Goal: Transaction & Acquisition: Purchase product/service

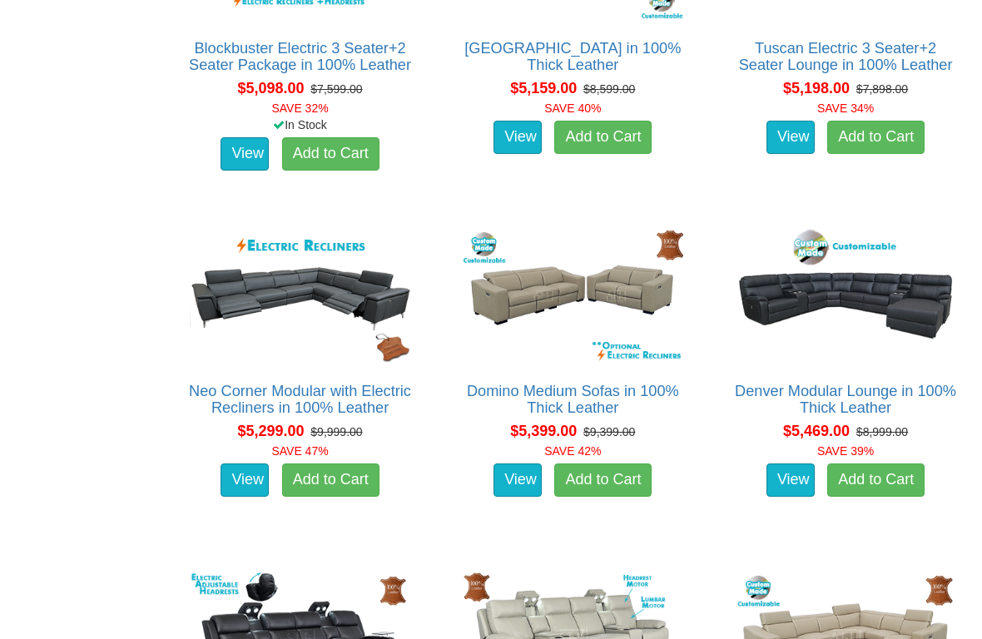
scroll to position [4558, 0]
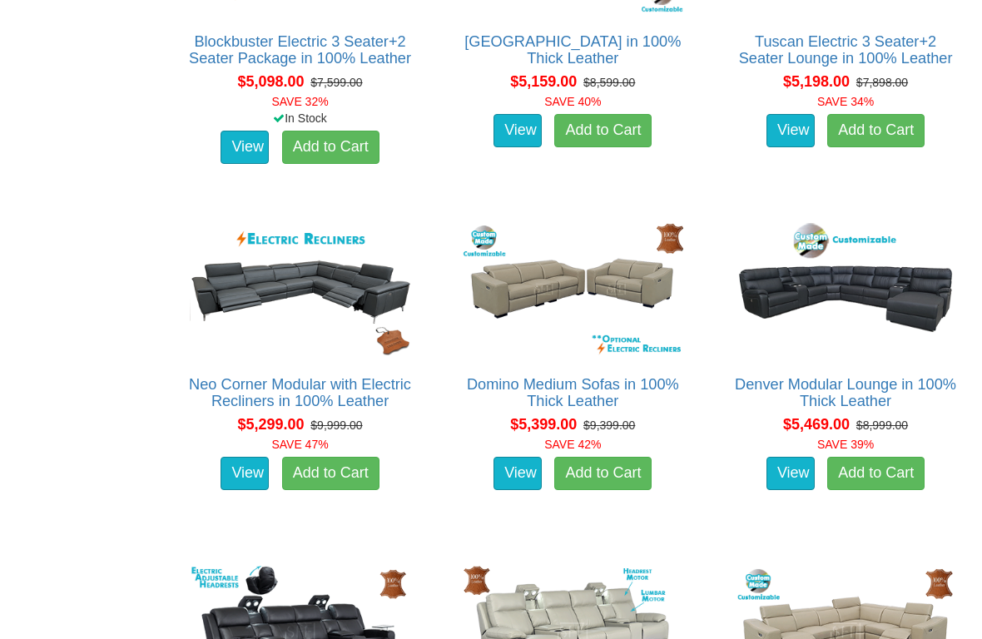
click at [880, 382] on link "Denver Modular Lounge in 100% Thick Leather" at bounding box center [845, 392] width 221 height 33
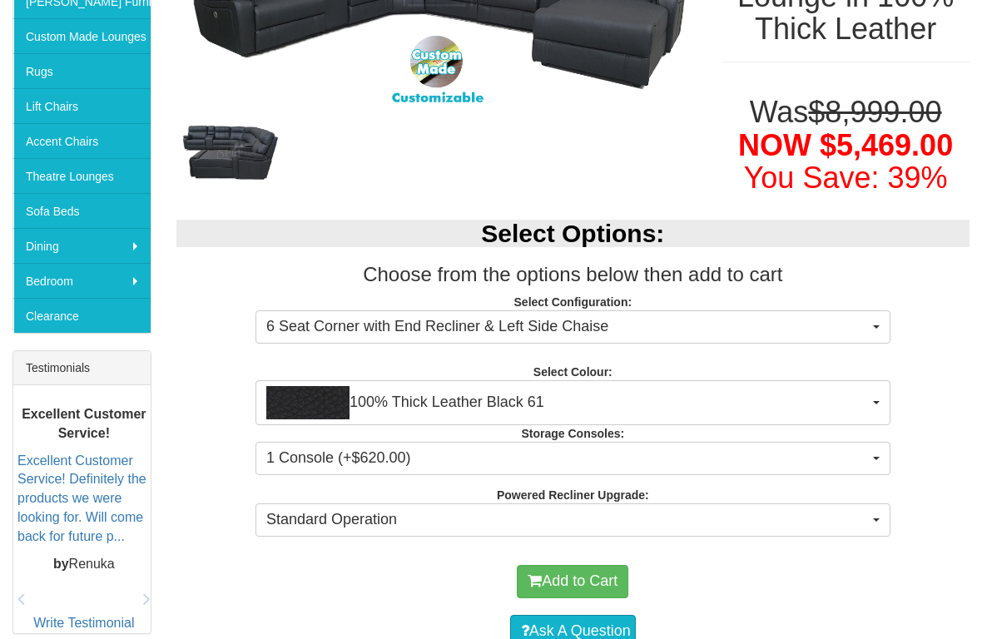
scroll to position [379, 0]
click at [886, 409] on button "100% Thick Leather Black 61" at bounding box center [573, 402] width 635 height 45
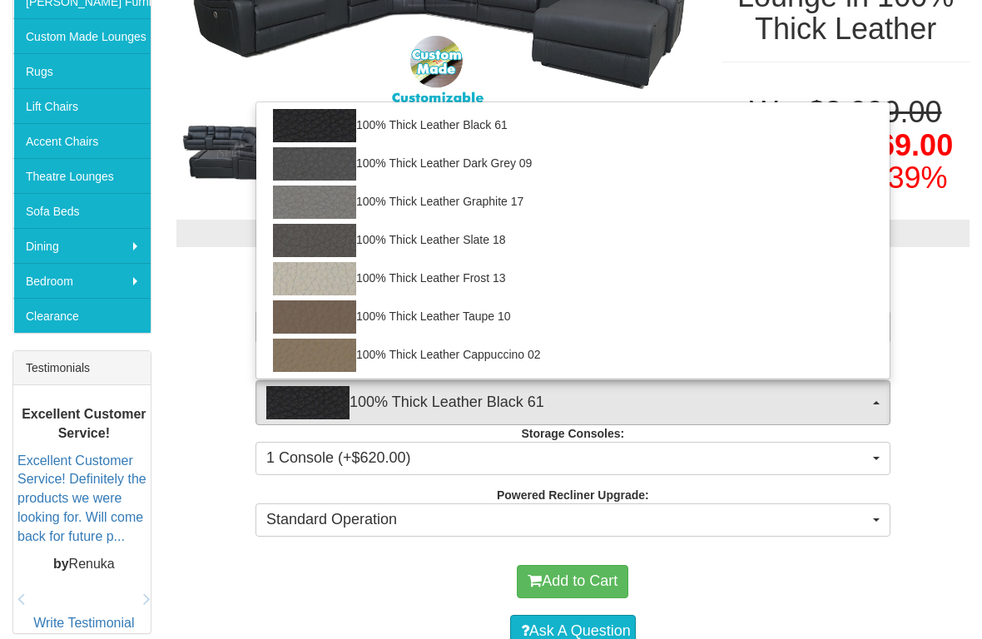
click at [886, 409] on div at bounding box center [491, 319] width 982 height 639
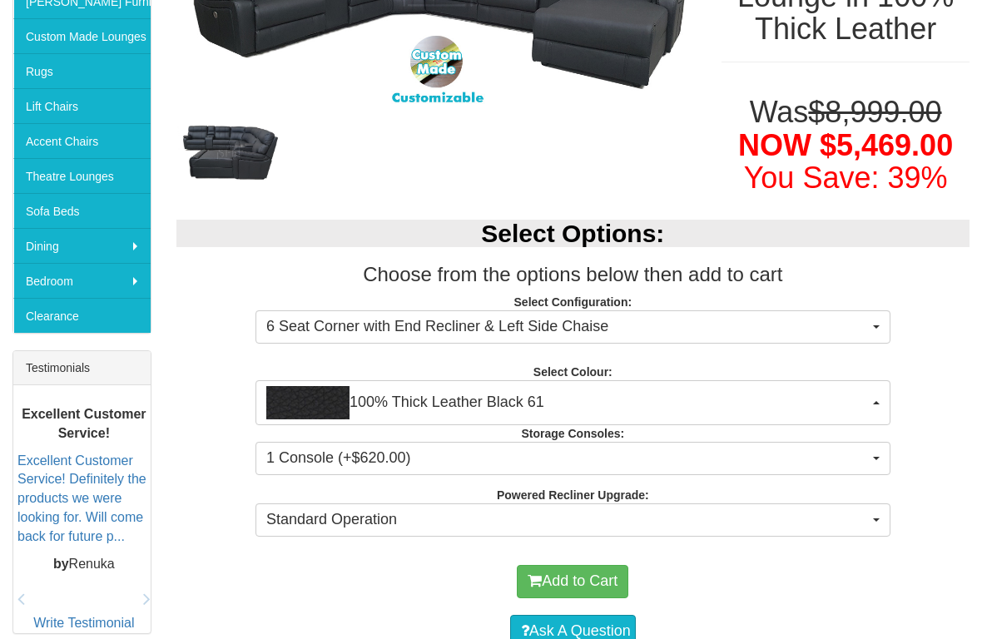
click at [883, 413] on button "100% Thick Leather Black 61" at bounding box center [573, 402] width 635 height 45
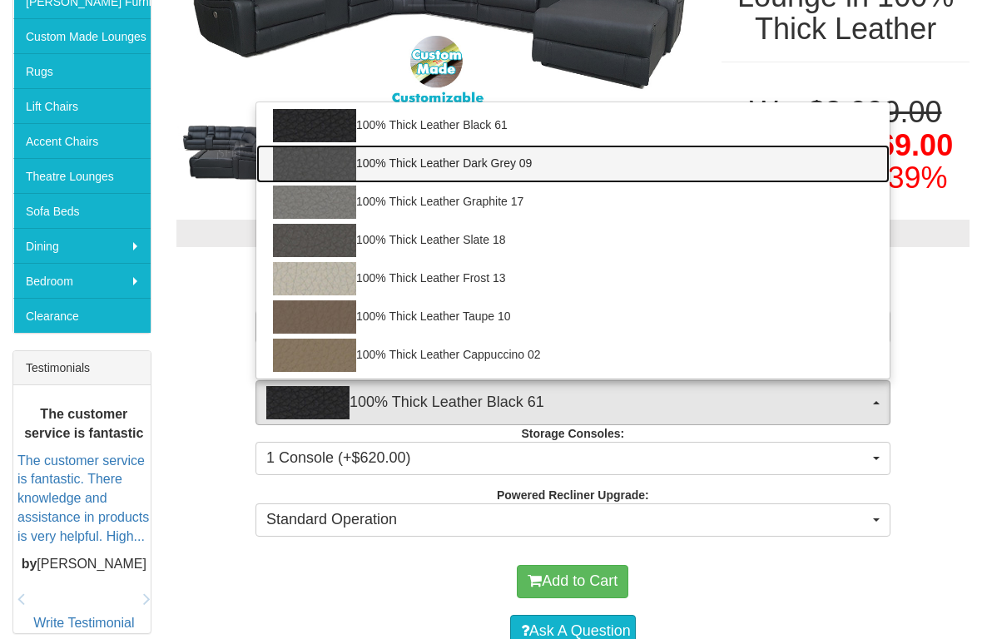
click at [309, 172] on img at bounding box center [314, 163] width 83 height 33
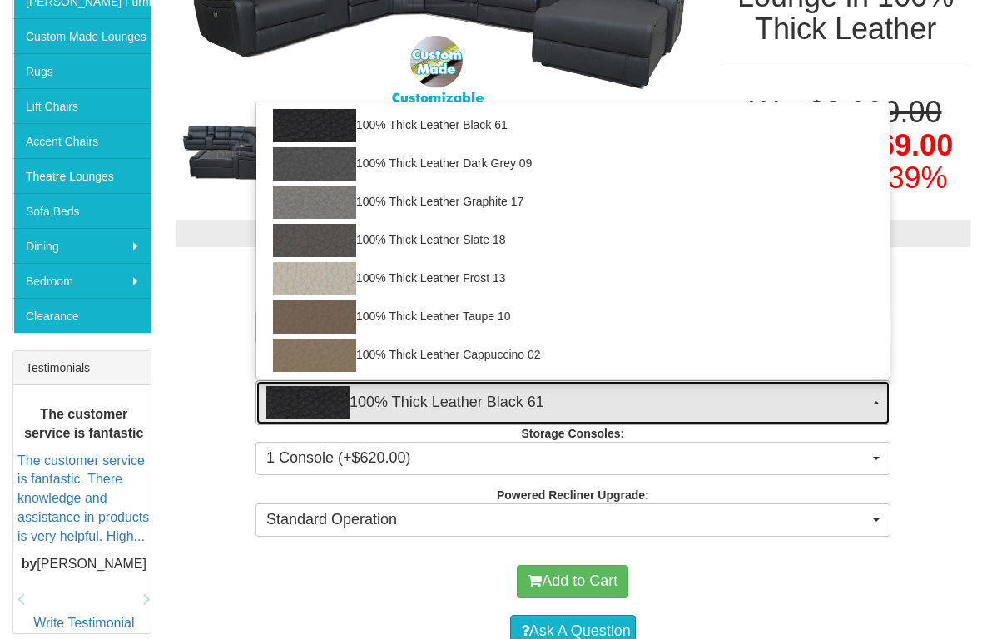
select select "1951"
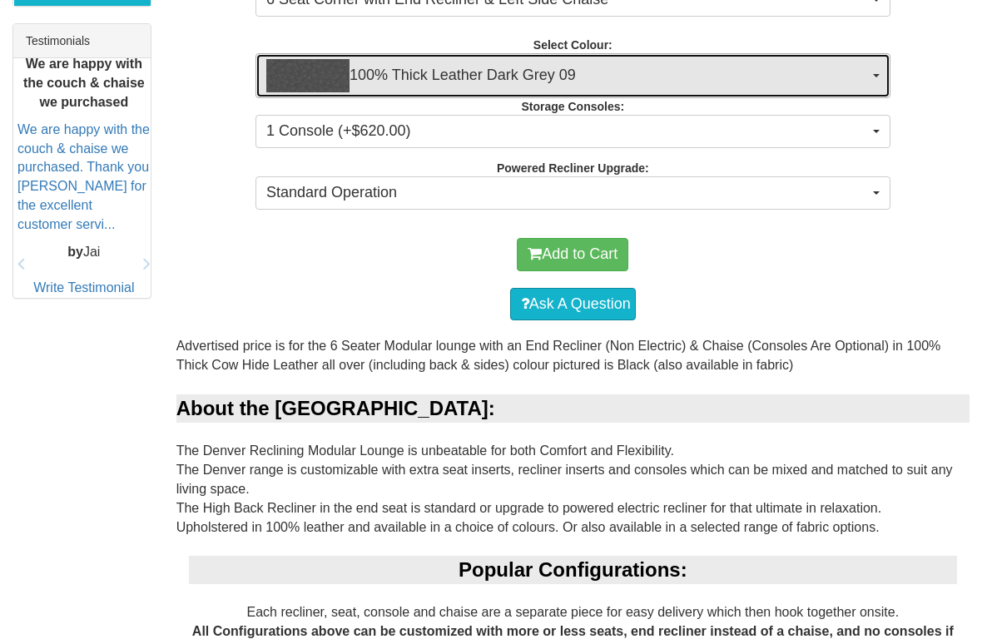
scroll to position [706, 0]
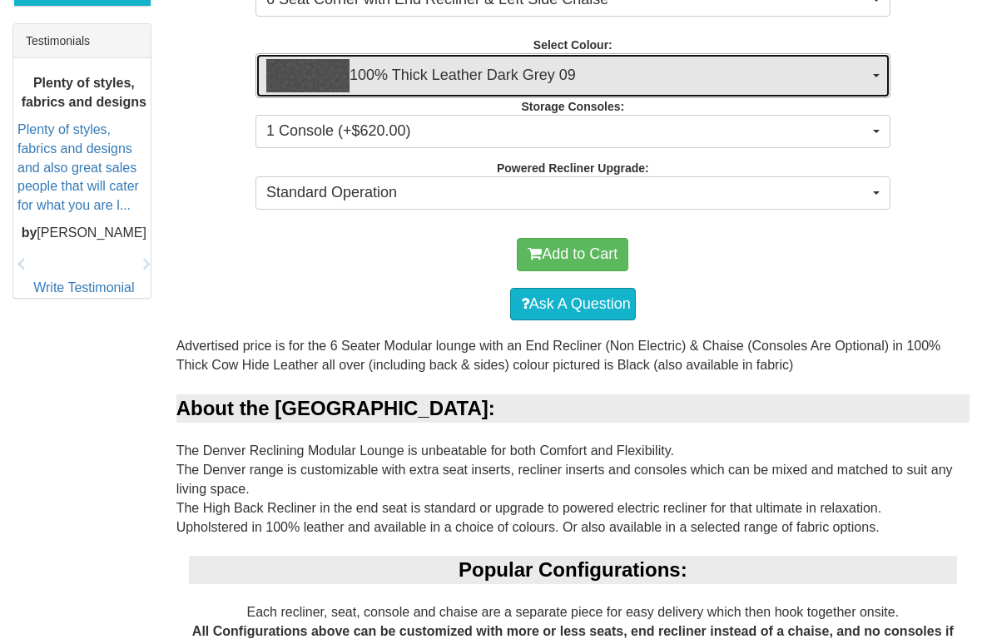
click at [882, 135] on button "1 Console (+$620.00)" at bounding box center [573, 131] width 635 height 33
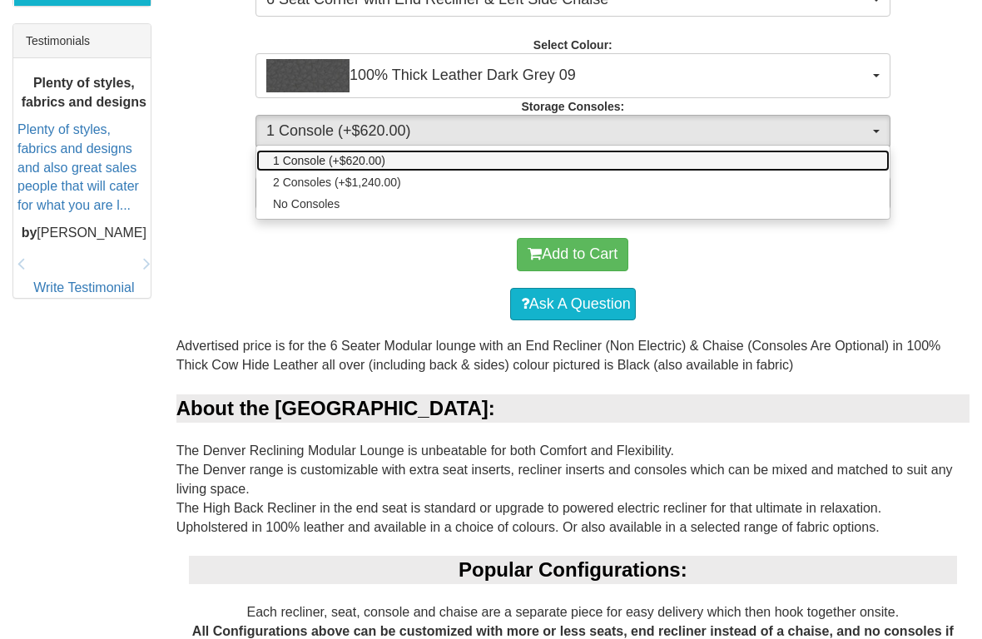
scroll to position [715, 0]
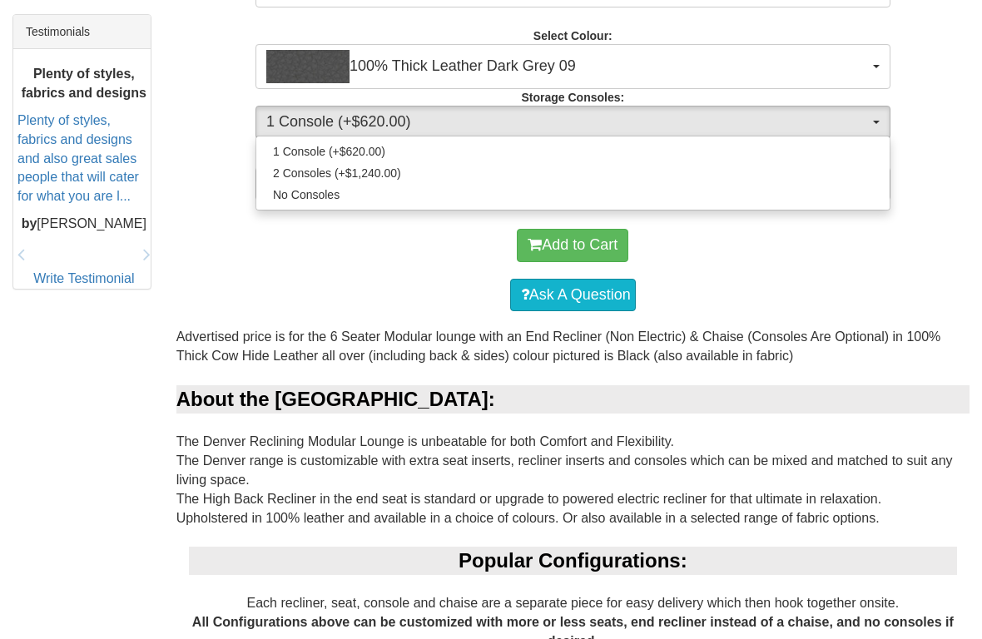
click at [901, 175] on div at bounding box center [491, 319] width 982 height 639
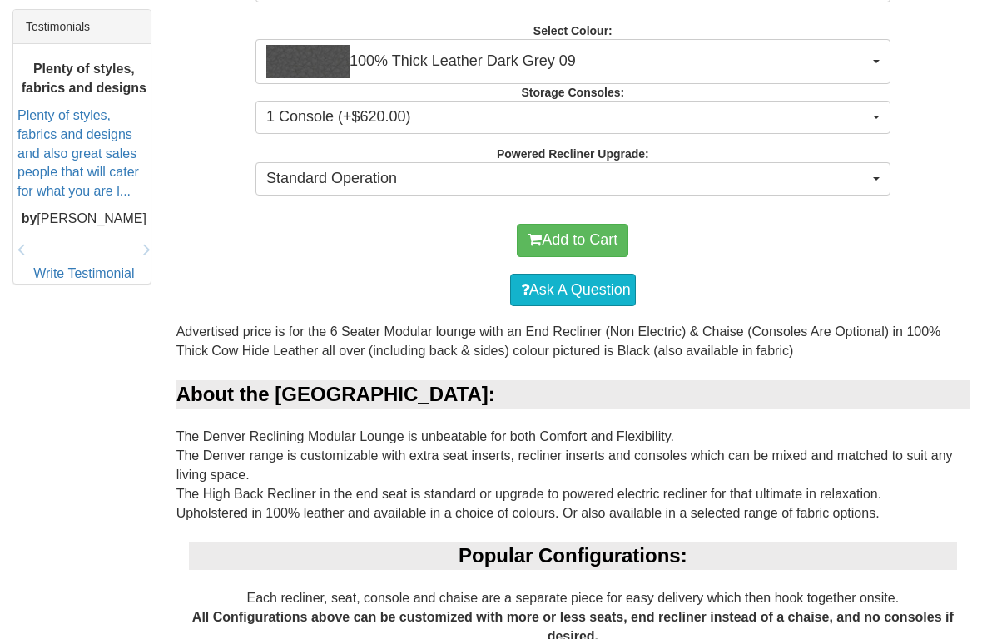
scroll to position [723, 0]
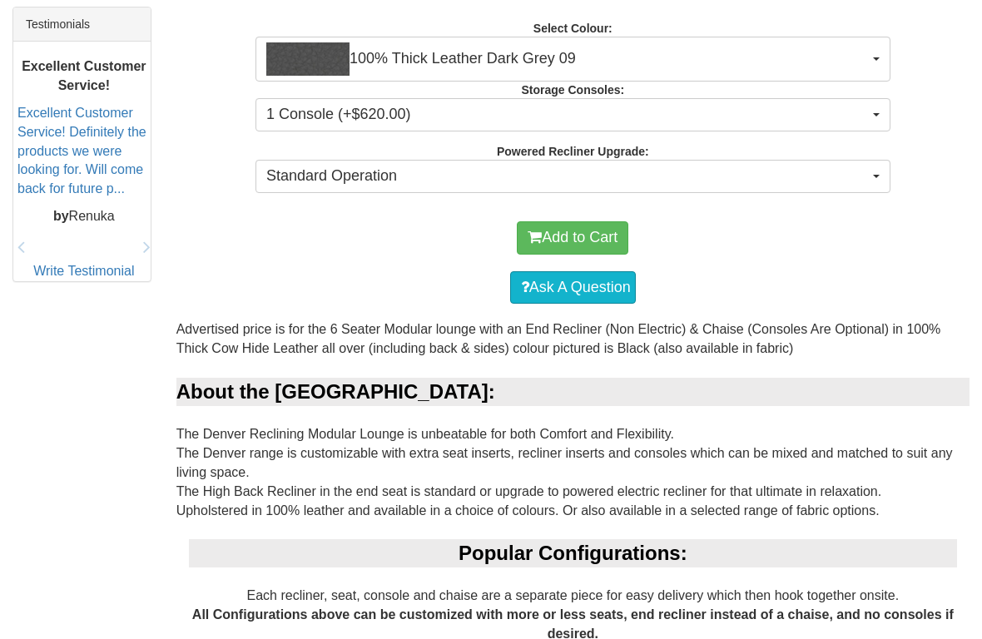
click at [880, 181] on button "Standard Operation" at bounding box center [573, 176] width 635 height 33
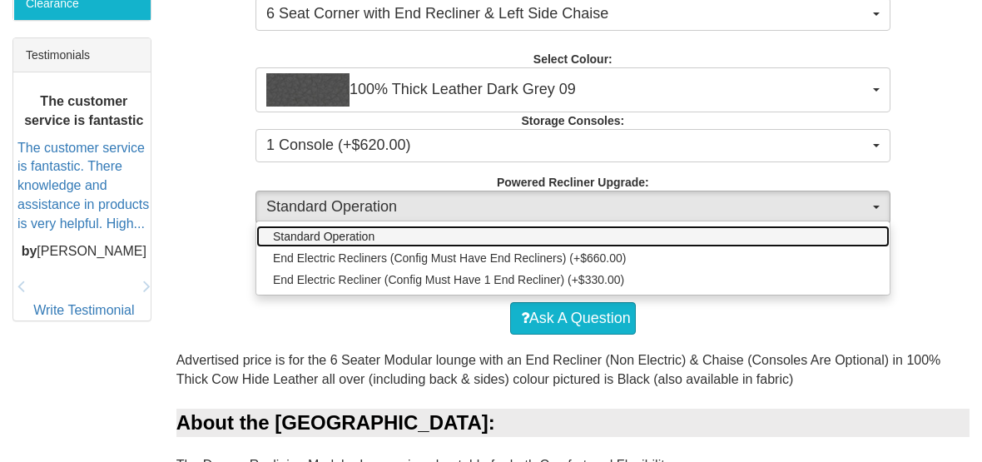
scroll to position [691, 0]
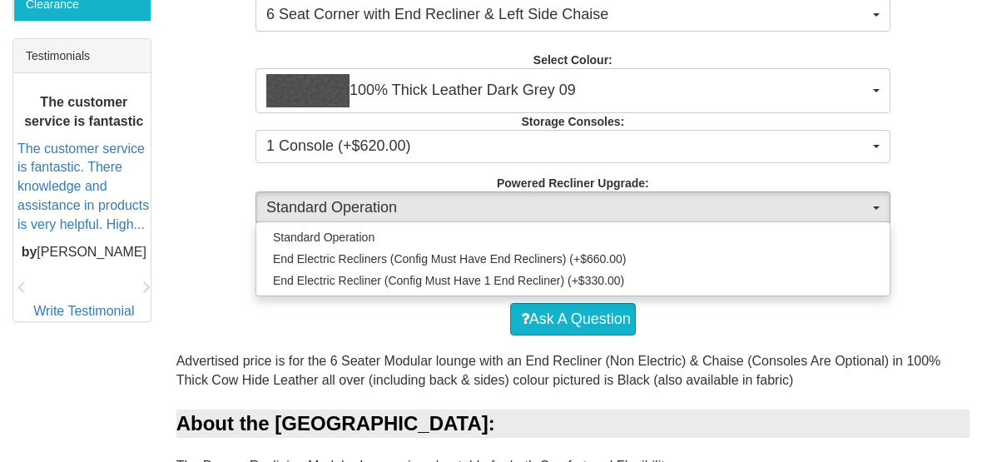
click at [868, 221] on div "Standard Operation End Electric Recliners (Config Must Have End Recliners) (+$6…" at bounding box center [573, 258] width 635 height 75
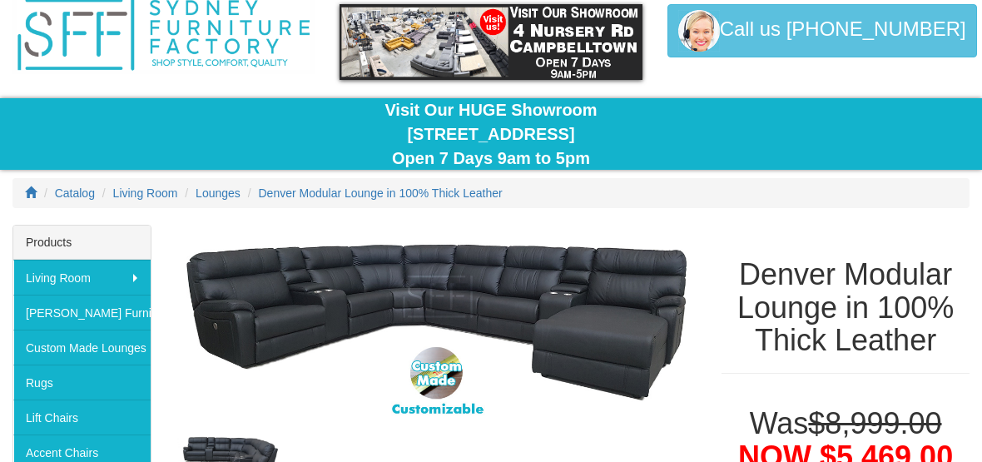
scroll to position [57, 0]
